Goal: Task Accomplishment & Management: Manage account settings

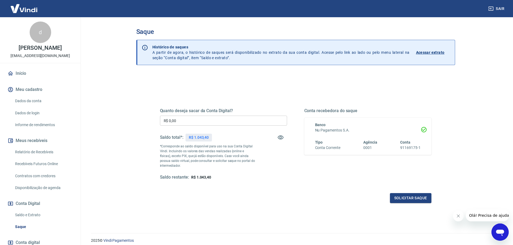
click at [188, 114] on div "Quanto deseja sacar da Conta Digital? R$ 0,00 ​ Saldo total*: R$ 1.043,40 *Corr…" at bounding box center [223, 144] width 127 height 72
click at [192, 119] on input "R$ 0,00" at bounding box center [223, 121] width 127 height 10
type input "R$ 1.043,40"
click at [405, 200] on button "Solicitar saque" at bounding box center [410, 198] width 41 height 10
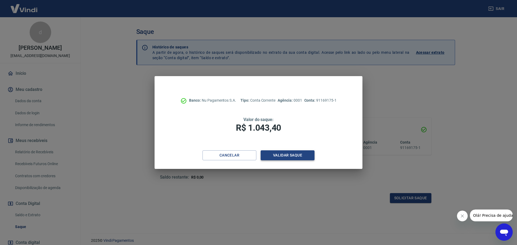
click at [277, 155] on button "Validar saque" at bounding box center [288, 155] width 54 height 10
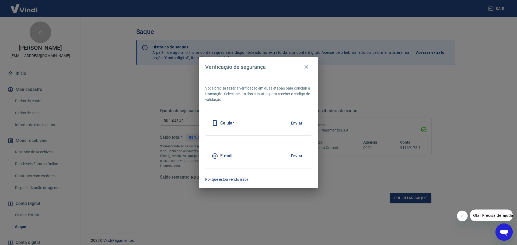
click at [295, 157] on button "Enviar" at bounding box center [296, 155] width 17 height 11
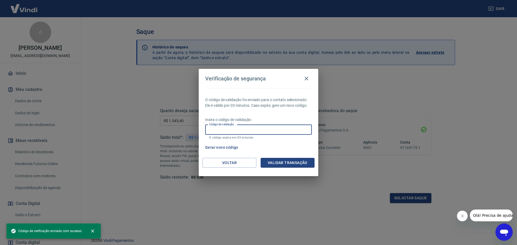
drag, startPoint x: 270, startPoint y: 129, endPoint x: 280, endPoint y: 141, distance: 15.7
click at [270, 129] on input "Código de validação" at bounding box center [258, 130] width 107 height 10
paste input "358526"
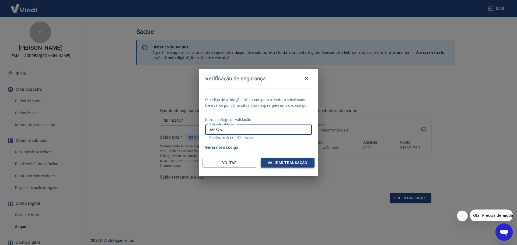
type input "358526"
click at [296, 166] on button "Validar transação" at bounding box center [288, 163] width 54 height 10
